Goal: Transaction & Acquisition: Subscribe to service/newsletter

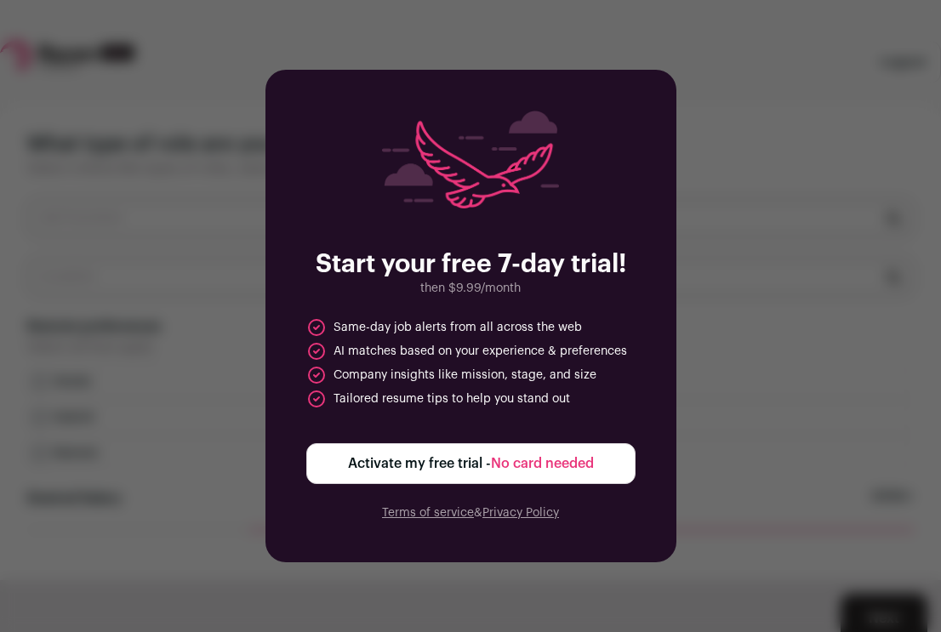
click at [713, 391] on div "Start your free 7-day trial! then $9.99/month Same-day job alerts from all acro…" at bounding box center [470, 316] width 941 height 632
click at [574, 453] on button "Activate my free trial - No card needed" at bounding box center [470, 463] width 329 height 41
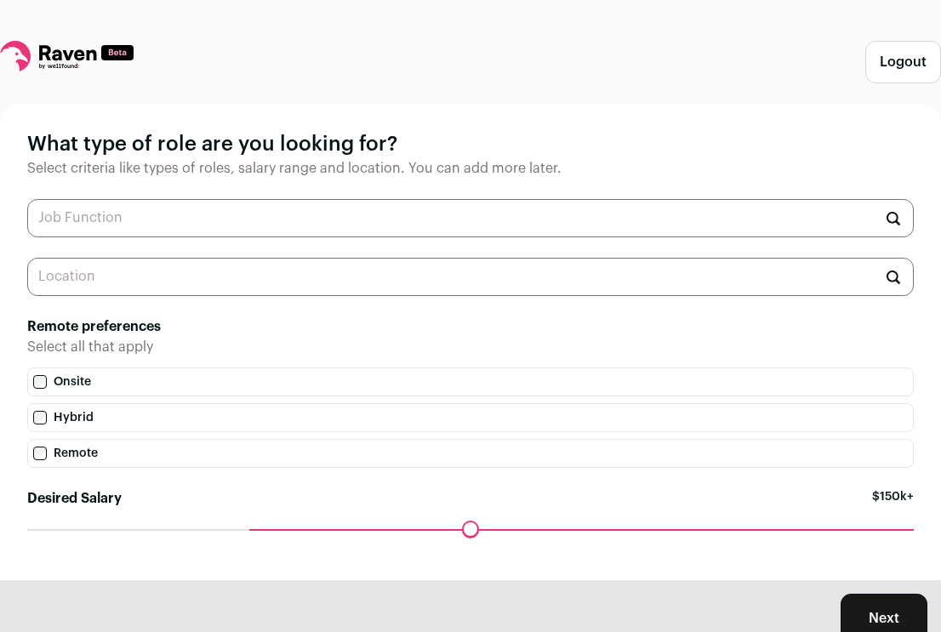
click at [878, 67] on button "Logout" at bounding box center [903, 62] width 76 height 43
